Goal: Check status

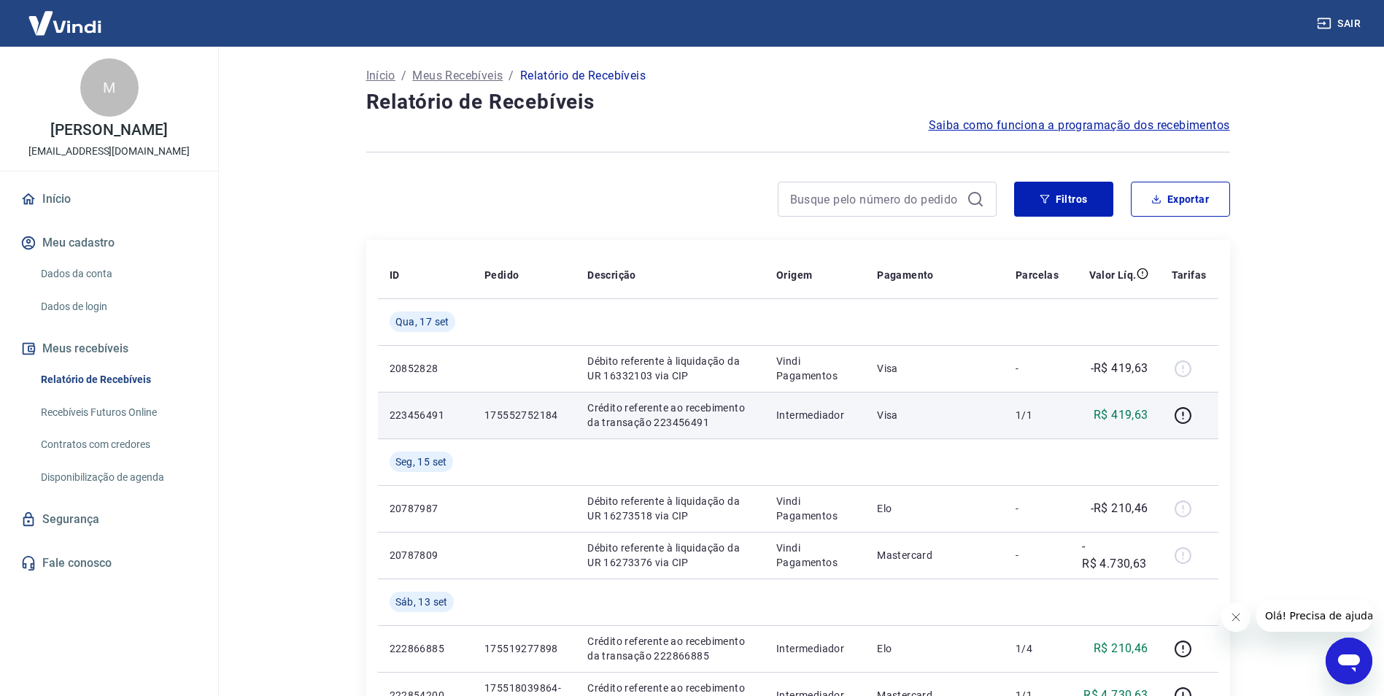
click at [520, 411] on p "175552752184" at bounding box center [525, 415] width 80 height 15
copy p "175552752184"
